Goal: Register for event/course

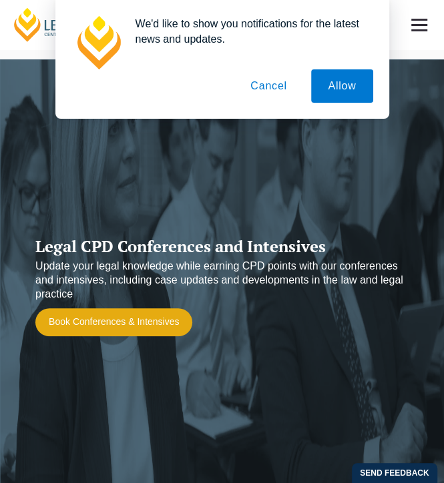
click at [270, 87] on button "Cancel" at bounding box center [269, 85] width 70 height 33
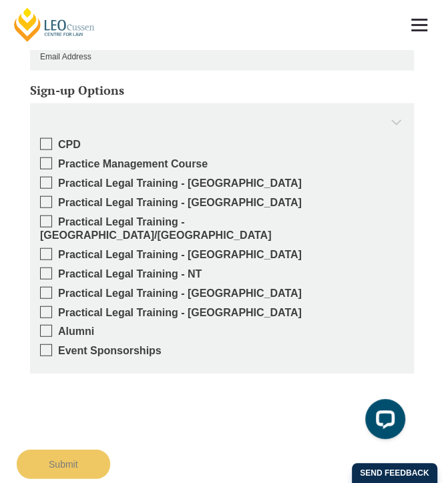
scroll to position [3552, 0]
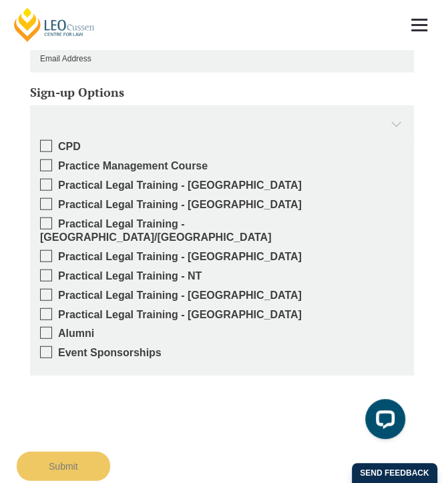
click at [422, 27] on link at bounding box center [419, 24] width 49 height 49
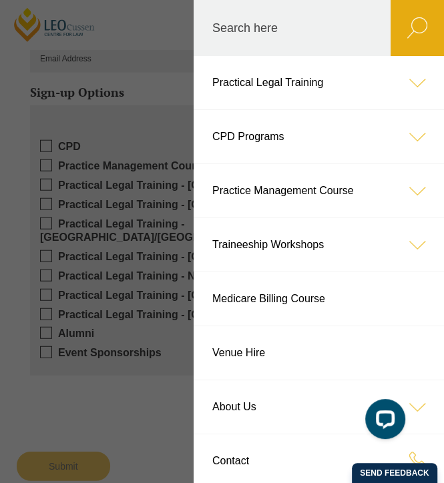
click at [410, 141] on icon at bounding box center [417, 136] width 53 height 53
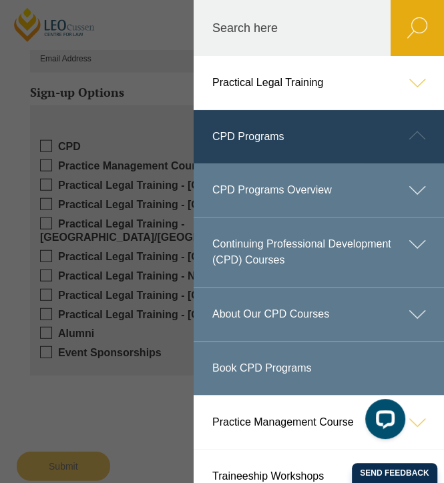
click at [302, 374] on link "Book CPD Programs" at bounding box center [319, 368] width 250 height 53
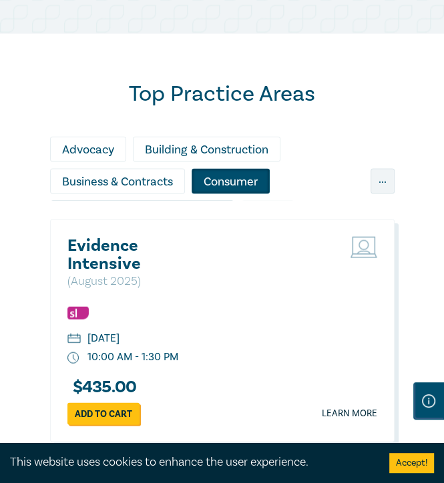
scroll to position [1144, 0]
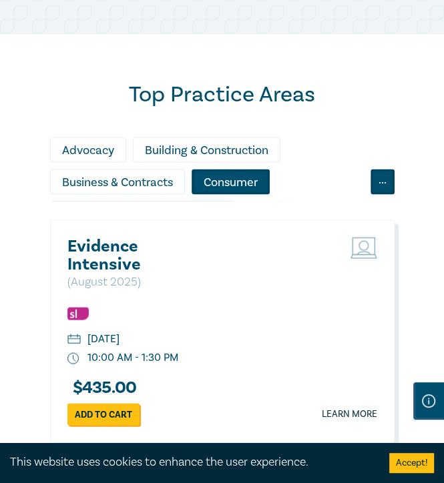
click at [383, 188] on div "..." at bounding box center [383, 182] width 24 height 25
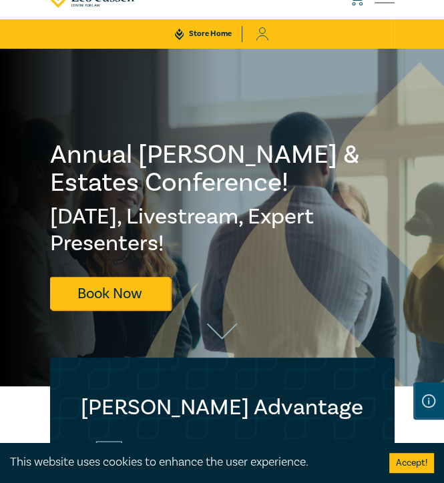
scroll to position [0, 0]
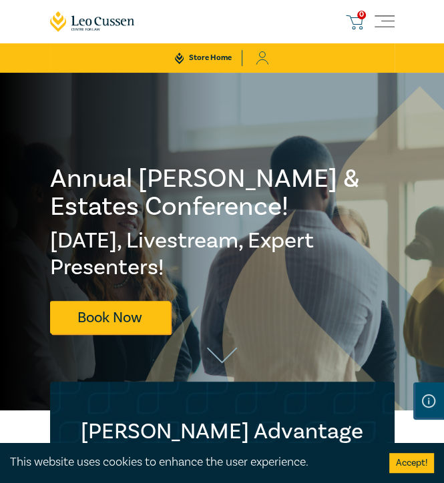
click at [383, 29] on span "Toggle navigation" at bounding box center [385, 22] width 20 height 20
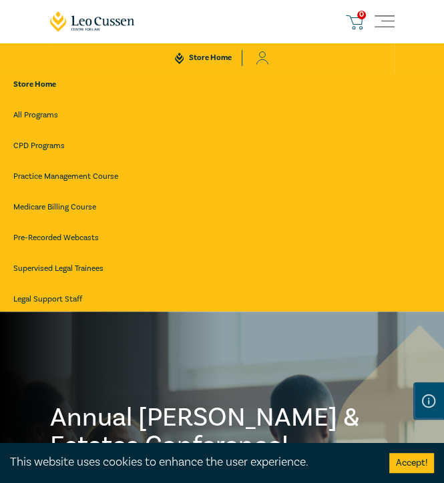
click at [33, 154] on link "CPD Programs" at bounding box center [221, 146] width 417 height 24
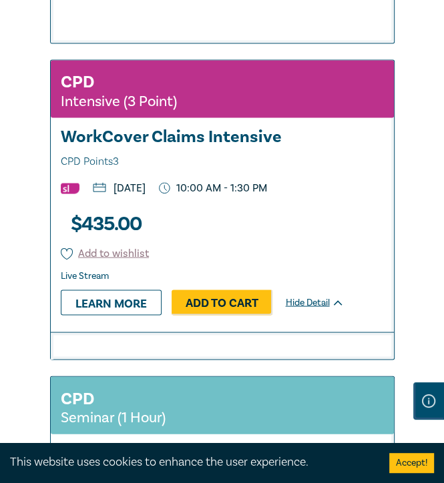
scroll to position [5490, 0]
